Goal: Navigation & Orientation: Find specific page/section

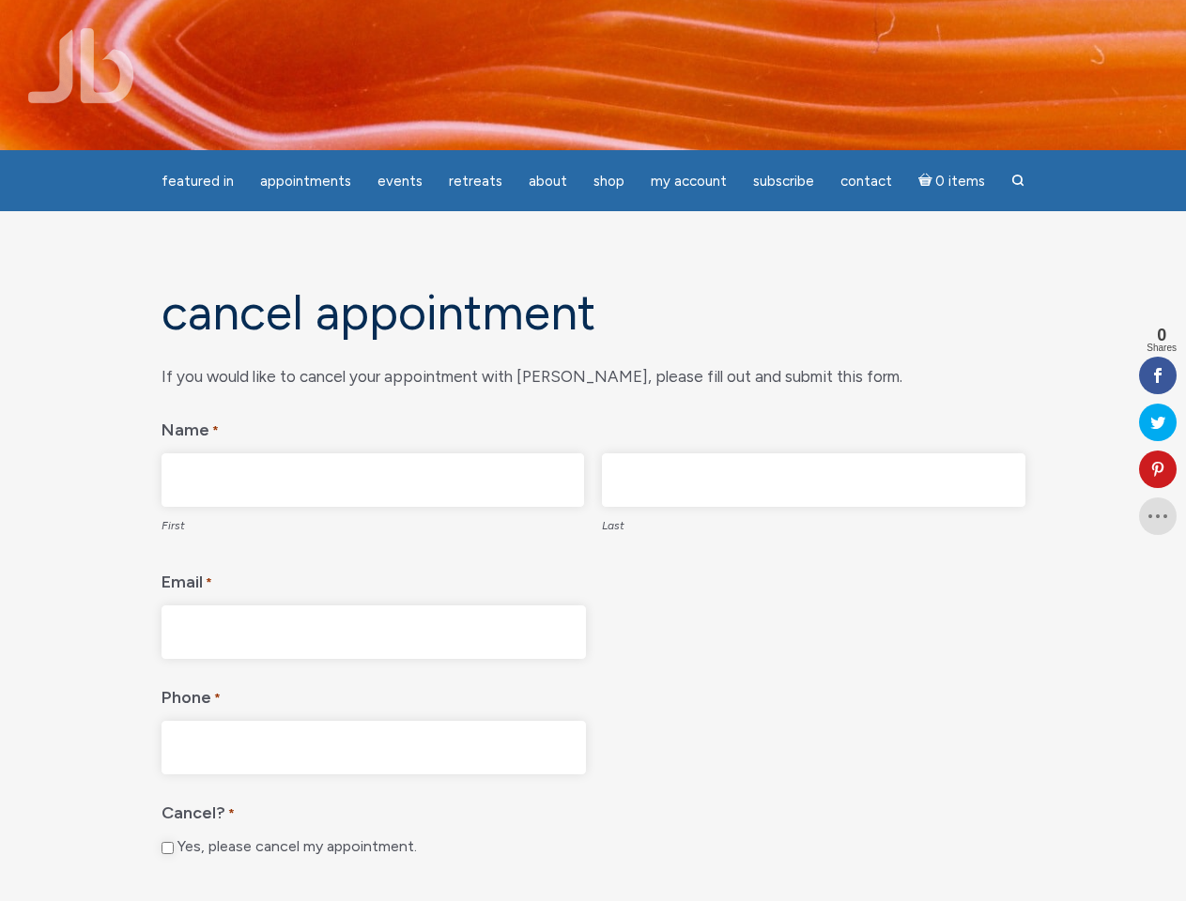
click at [592, 451] on fieldset "Name * First Last" at bounding box center [593, 475] width 864 height 137
click at [305, 181] on span "Appointments" at bounding box center [305, 181] width 91 height 17
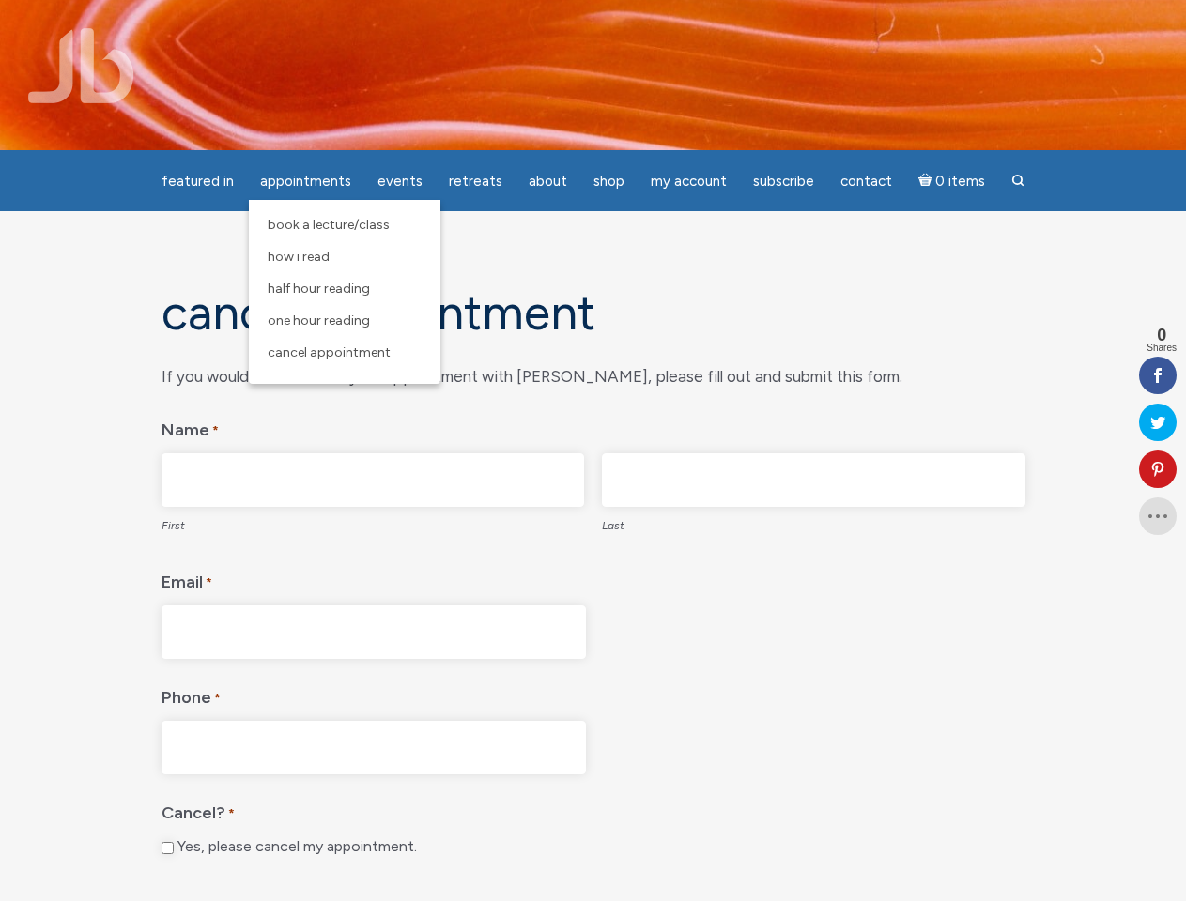
click at [400, 181] on span "Events" at bounding box center [399, 181] width 45 height 17
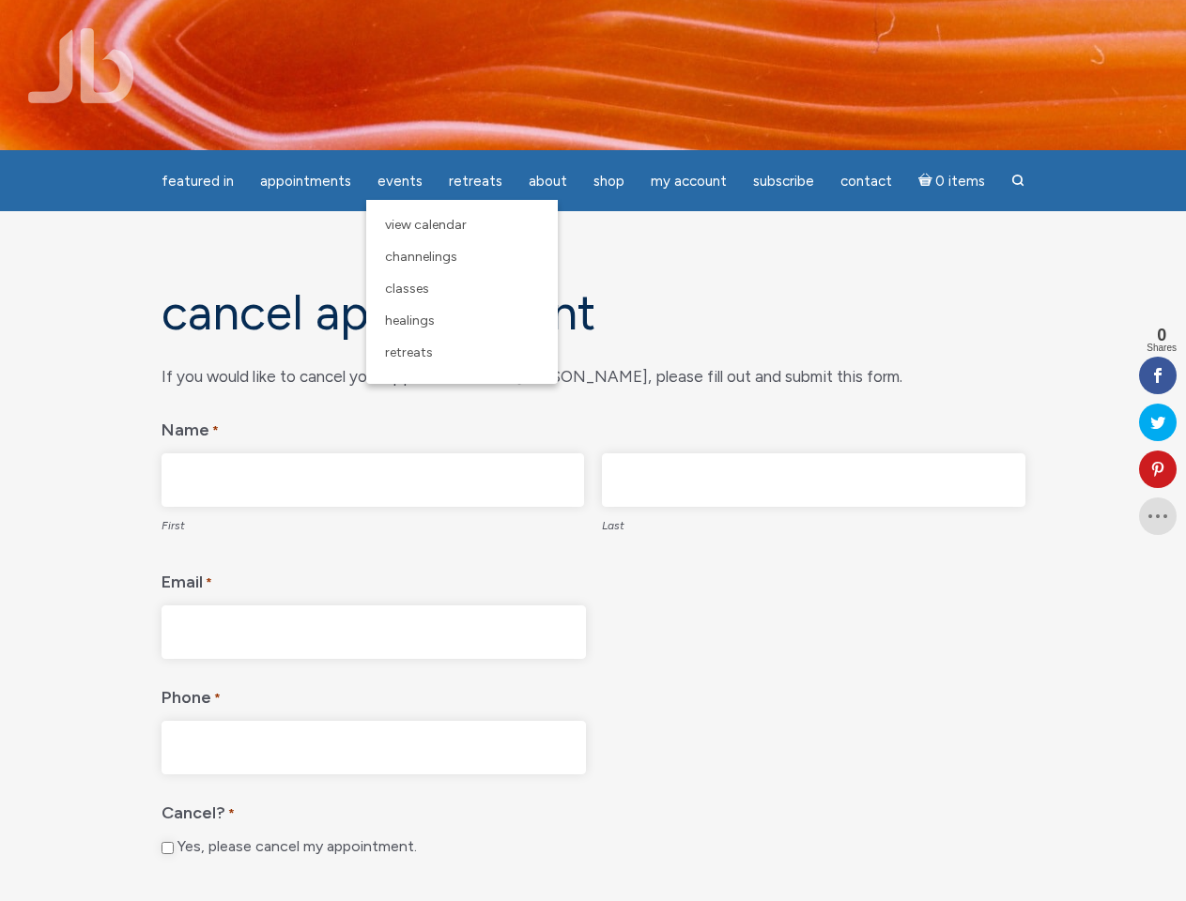
click at [547, 181] on span "About" at bounding box center [548, 181] width 38 height 17
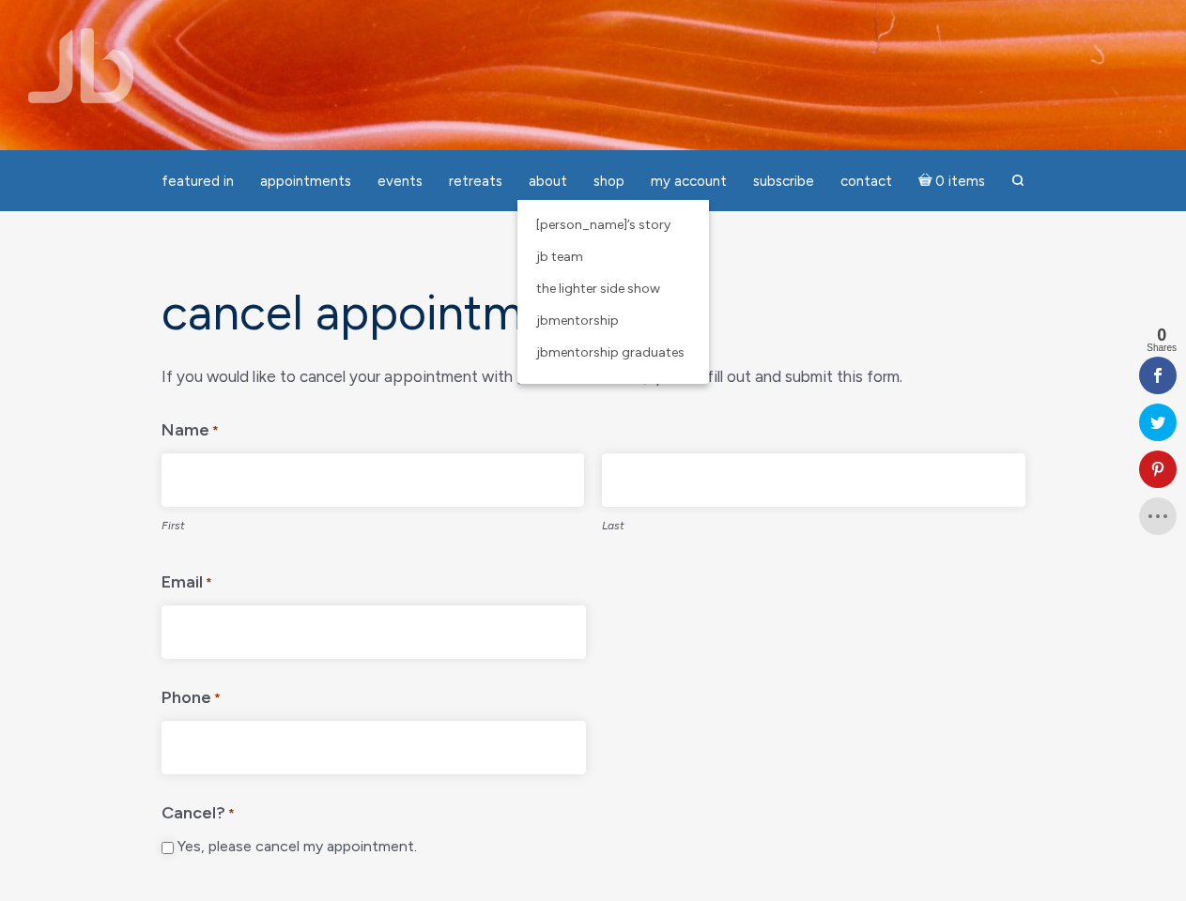
click at [688, 181] on span "My Account" at bounding box center [689, 181] width 76 height 17
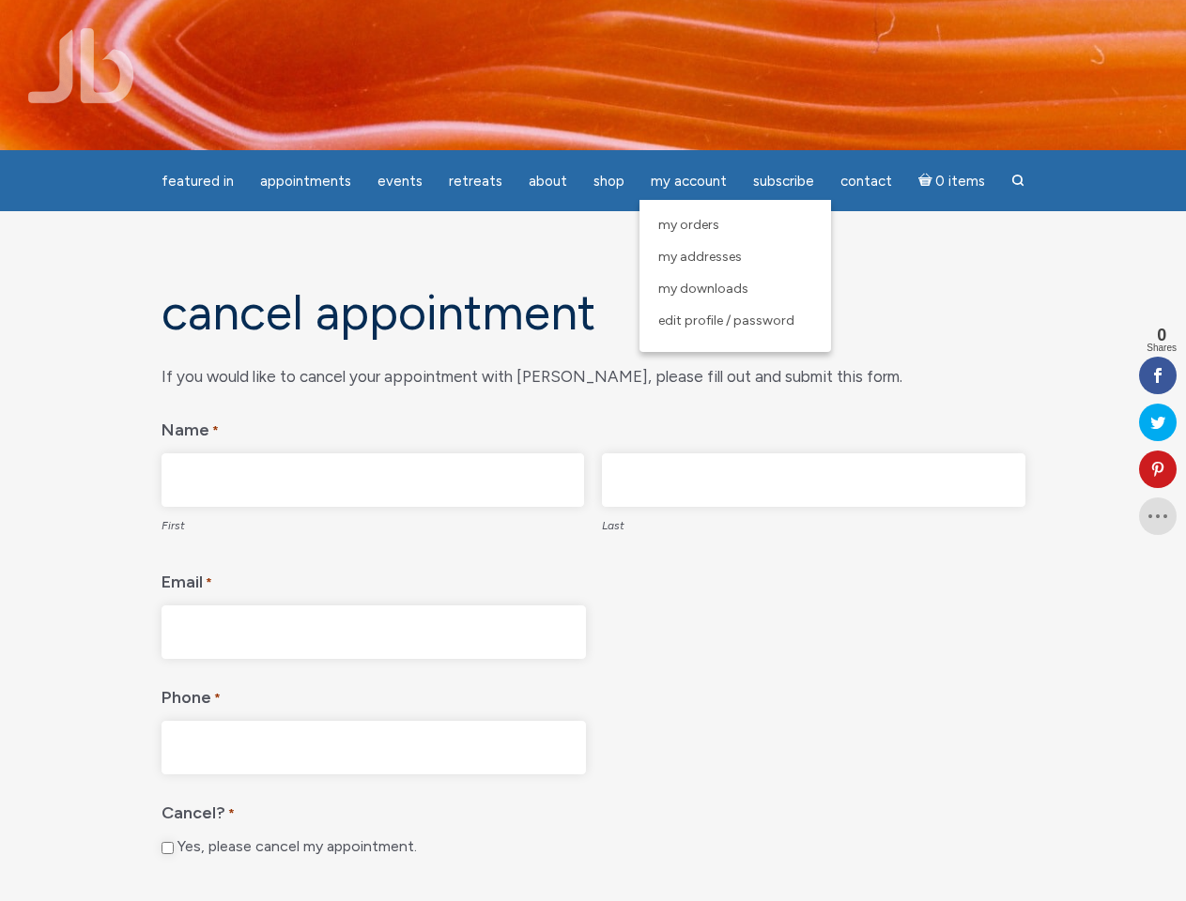
click at [1158, 469] on icon at bounding box center [1158, 469] width 38 height 15
